Goal: Navigation & Orientation: Understand site structure

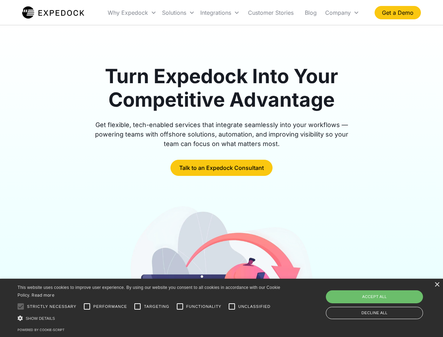
click at [234, 13] on div "Integrations" at bounding box center [219, 13] width 45 height 24
click at [132, 13] on div "Why Expedock" at bounding box center [128, 12] width 40 height 7
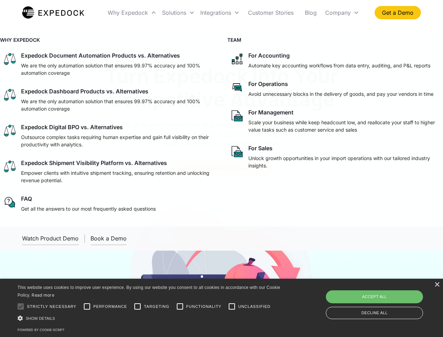
click at [178, 13] on div "Solutions" at bounding box center [174, 12] width 24 height 7
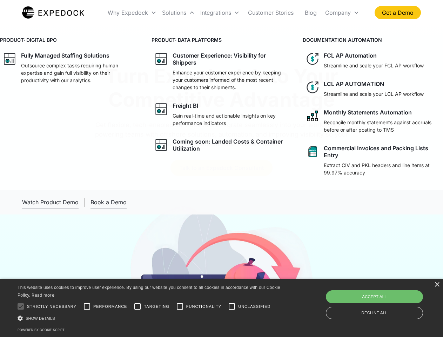
click at [220, 13] on div "Integrations" at bounding box center [215, 12] width 31 height 7
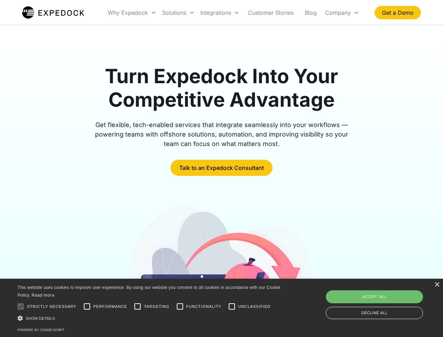
click at [342, 13] on div "Company" at bounding box center [338, 12] width 26 height 7
click at [21, 306] on div at bounding box center [21, 306] width 14 height 14
click at [87, 306] on input "Performance" at bounding box center [87, 306] width 14 height 14
checkbox input "true"
click at [137, 306] on input "Targeting" at bounding box center [137, 306] width 14 height 14
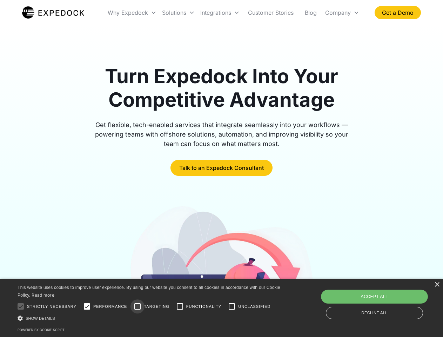
checkbox input "true"
click at [180, 306] on input "Functionality" at bounding box center [180, 306] width 14 height 14
checkbox input "true"
click at [232, 306] on input "Unclassified" at bounding box center [232, 306] width 14 height 14
checkbox input "true"
